Goal: Task Accomplishment & Management: Use online tool/utility

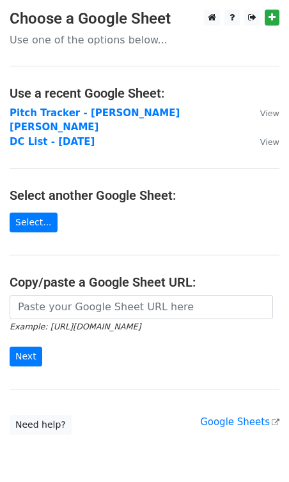
click at [97, 39] on p "Use one of the options below..." at bounding box center [144, 39] width 269 height 13
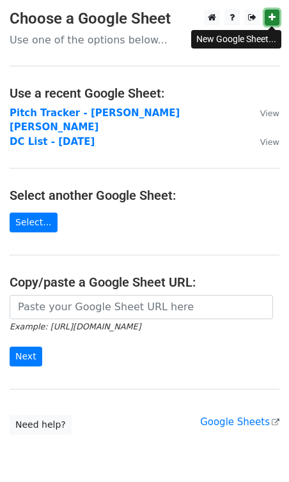
click at [273, 12] on link at bounding box center [271, 18] width 15 height 16
click at [100, 33] on p "Use one of the options below..." at bounding box center [144, 39] width 269 height 13
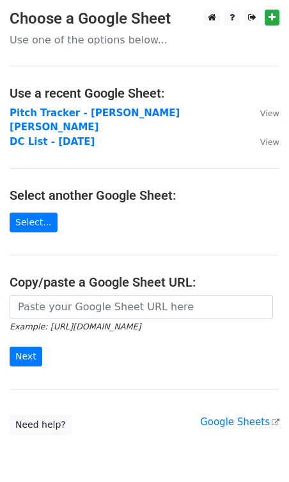
click at [15, 39] on p "Use one of the options below..." at bounding box center [144, 39] width 269 height 13
click at [17, 22] on h3 "Choose a Google Sheet" at bounding box center [144, 19] width 269 height 19
click at [37, 213] on link "Select..." at bounding box center [34, 223] width 48 height 20
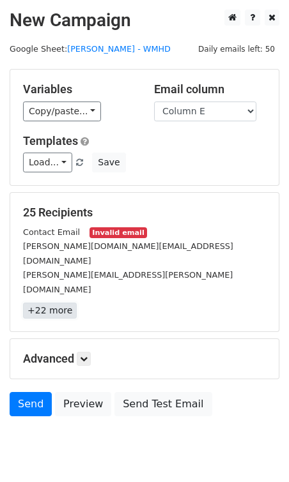
click at [47, 303] on link "+22 more" at bounding box center [50, 311] width 54 height 16
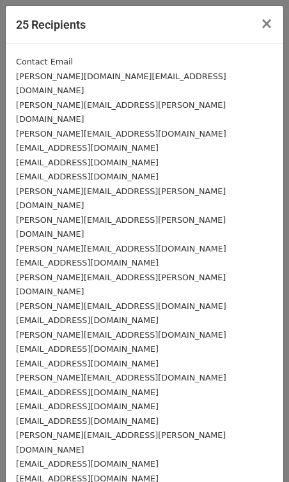
click at [69, 61] on div "Contact Email" at bounding box center [144, 61] width 257 height 15
click at [271, 22] on span "×" at bounding box center [266, 24] width 13 height 18
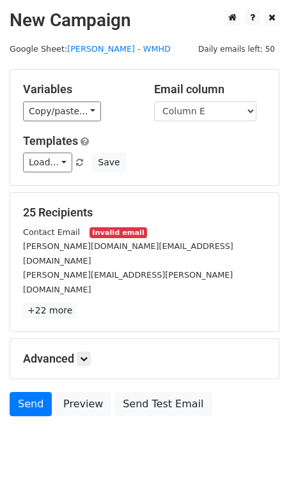
click at [47, 234] on small "Contact Email" at bounding box center [51, 232] width 57 height 10
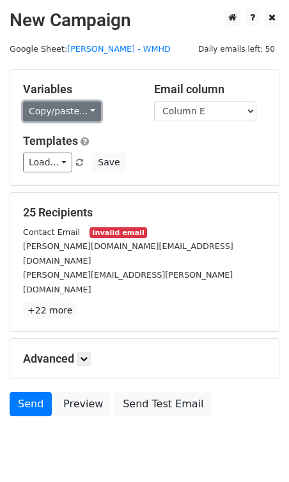
click at [71, 119] on link "Copy/paste..." at bounding box center [62, 111] width 78 height 20
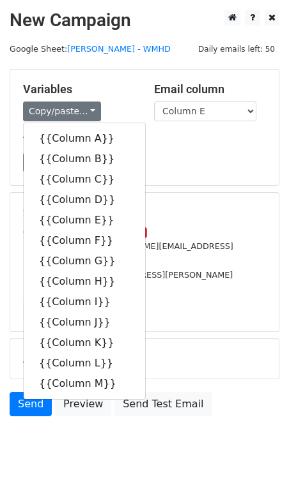
click at [106, 109] on div "Copy/paste... {{Column A}} {{Column B}} {{Column C}} {{Column D}} {{Column E}} …" at bounding box center [79, 111] width 112 height 20
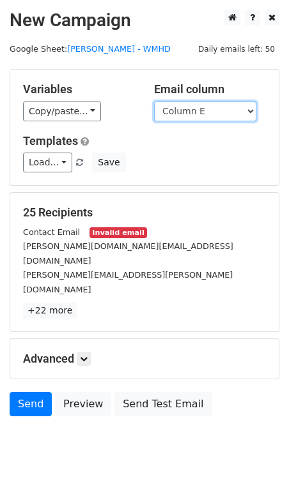
click at [208, 114] on select "Column A Column B Column C Column D Column E Column F Column G Column H Column …" at bounding box center [205, 111] width 102 height 20
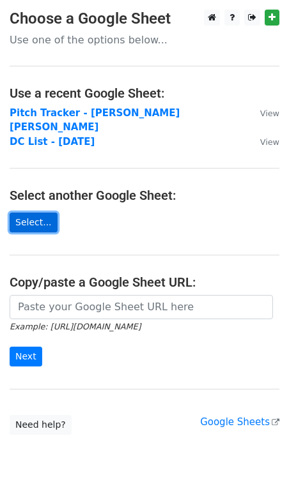
click at [34, 213] on link "Select..." at bounding box center [34, 223] width 48 height 20
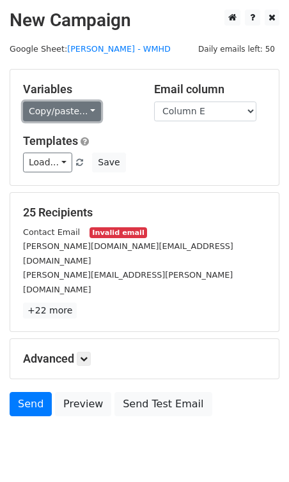
click at [74, 118] on link "Copy/paste..." at bounding box center [62, 111] width 78 height 20
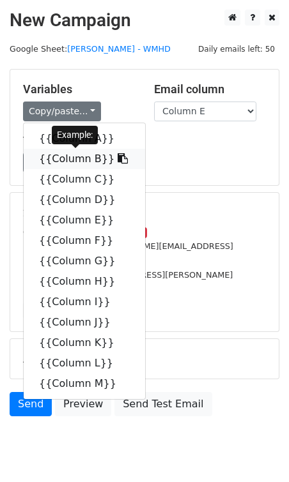
click at [77, 160] on link "{{Column B}}" at bounding box center [84, 159] width 121 height 20
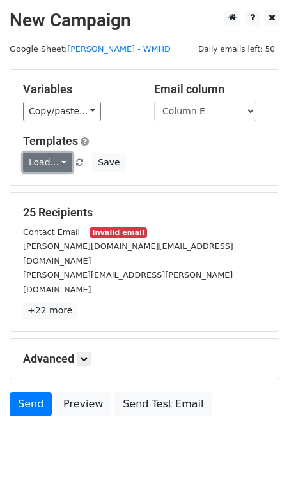
click at [50, 159] on link "Load..." at bounding box center [47, 163] width 49 height 20
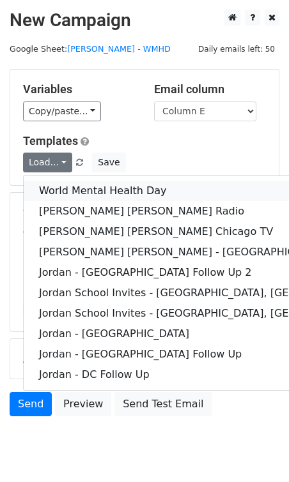
click at [63, 186] on link "World Mental Health Day" at bounding box center [208, 191] width 369 height 20
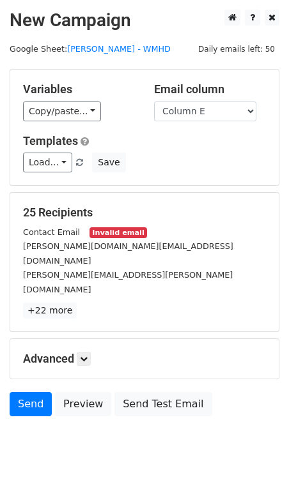
scroll to position [14, 0]
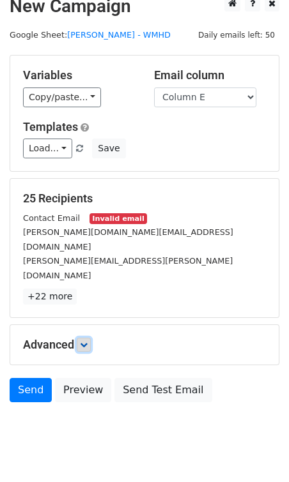
click at [82, 341] on icon at bounding box center [84, 345] width 8 height 8
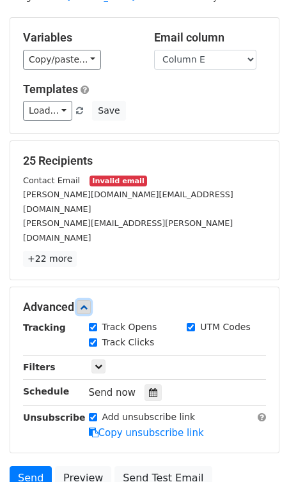
scroll to position [0, 0]
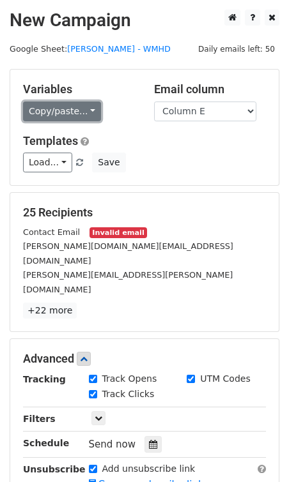
click at [79, 112] on link "Copy/paste..." at bounding box center [62, 111] width 78 height 20
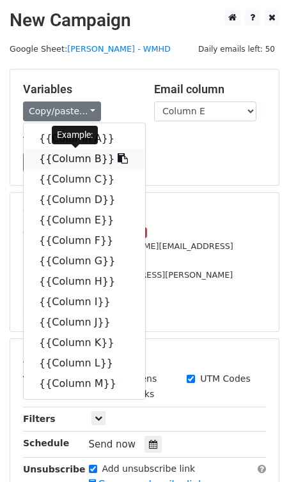
click at [84, 164] on link "{{Column B}}" at bounding box center [84, 159] width 121 height 20
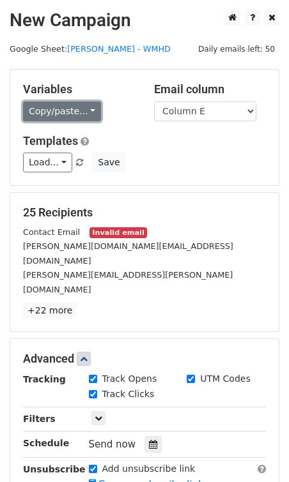
click at [63, 116] on link "Copy/paste..." at bounding box center [62, 111] width 78 height 20
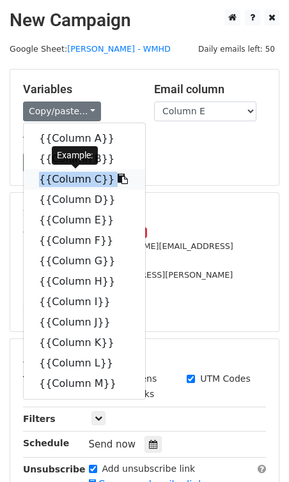
click at [67, 179] on link "{{Column C}}" at bounding box center [84, 179] width 121 height 20
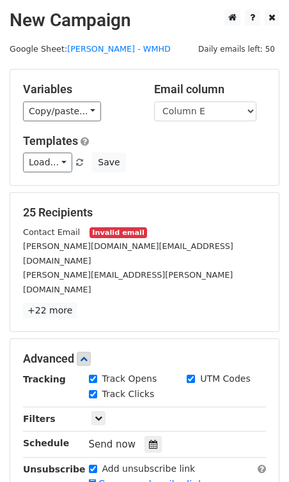
click at [120, 237] on small "Invalid email" at bounding box center [117, 232] width 57 height 11
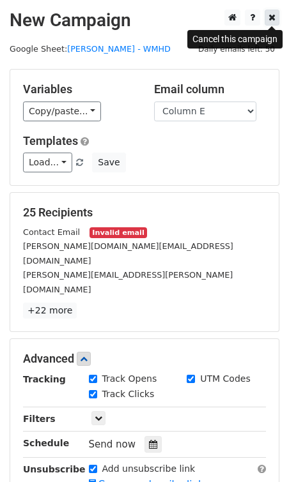
click at [271, 22] on icon at bounding box center [271, 17] width 7 height 9
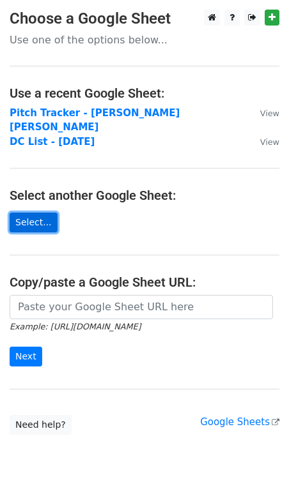
click at [36, 213] on link "Select..." at bounding box center [34, 223] width 48 height 20
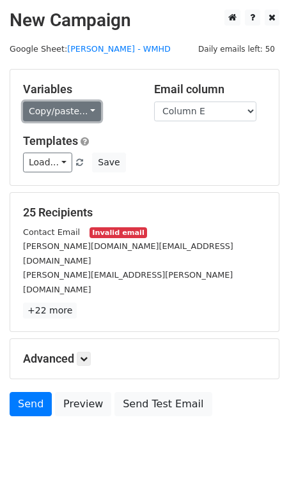
click at [85, 115] on link "Copy/paste..." at bounding box center [62, 111] width 78 height 20
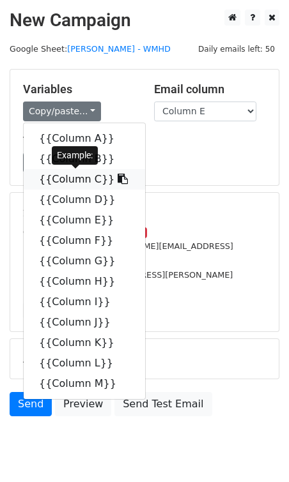
click at [79, 181] on link "{{Column C}}" at bounding box center [84, 179] width 121 height 20
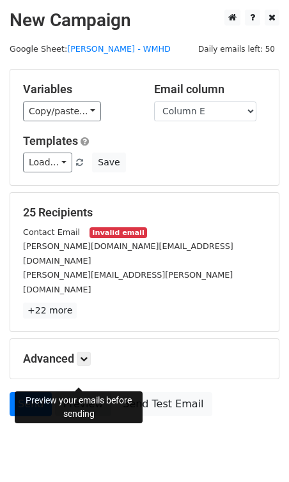
click at [84, 392] on link "Preview" at bounding box center [83, 404] width 56 height 24
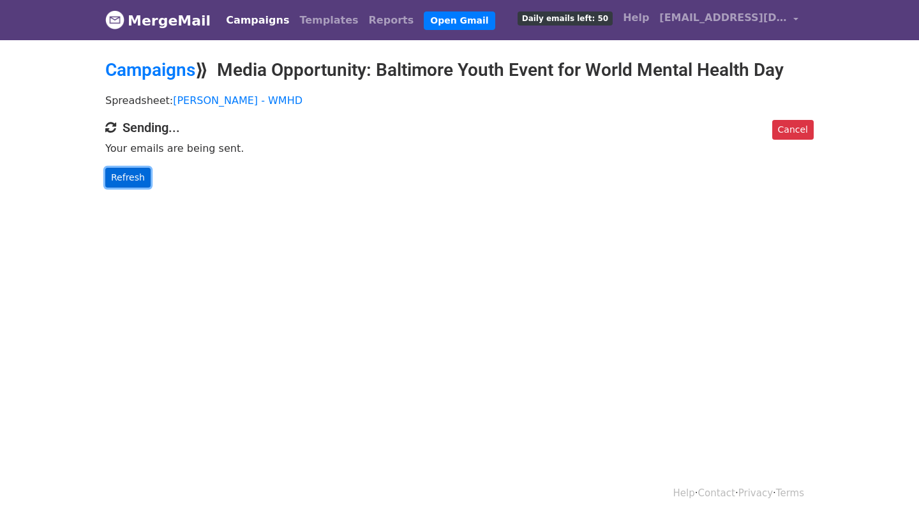
click at [135, 181] on link "Refresh" at bounding box center [127, 178] width 45 height 20
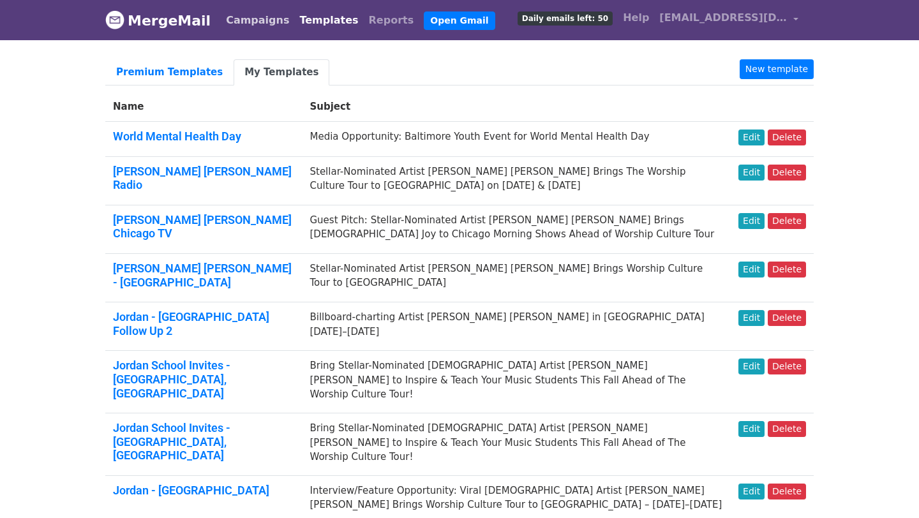
click at [230, 23] on link "Campaigns" at bounding box center [257, 21] width 73 height 26
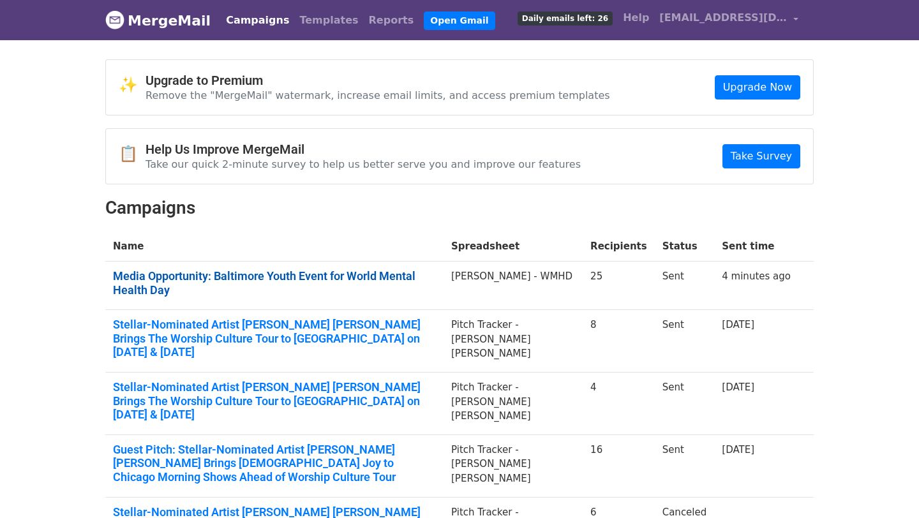
click at [235, 280] on link "Media Opportunity: Baltimore Youth Event for World Mental Health Day" at bounding box center [274, 282] width 323 height 27
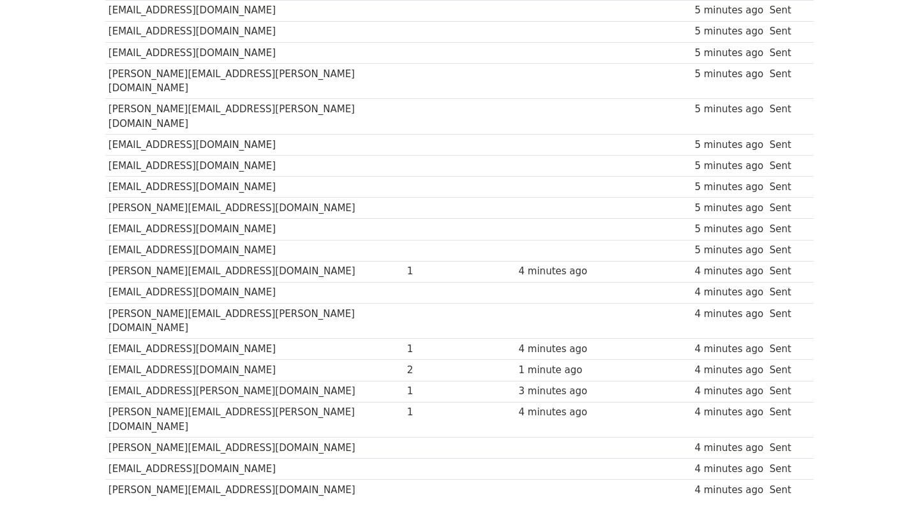
scroll to position [336, 0]
